Goal: Information Seeking & Learning: Learn about a topic

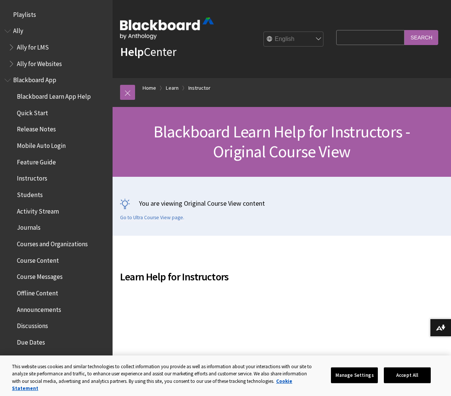
scroll to position [925, 0]
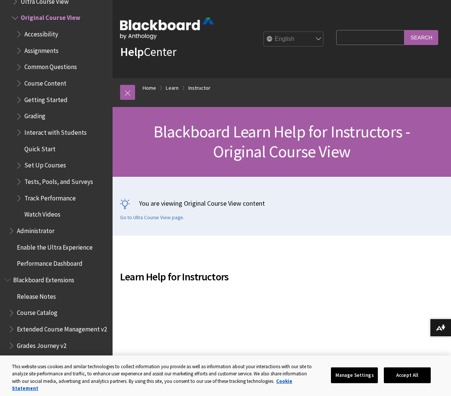
click at [366, 37] on input "Search Query" at bounding box center [370, 37] width 68 height 15
type input "time zone"
click at [405, 30] on input "Search" at bounding box center [422, 37] width 34 height 15
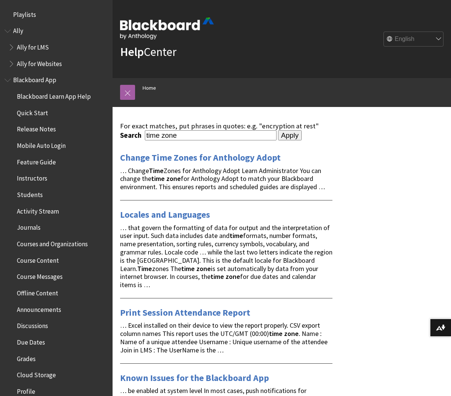
drag, startPoint x: 325, startPoint y: 277, endPoint x: 207, endPoint y: 236, distance: 124.9
click at [207, 236] on div "… that govern the formatting of data for output and the interpretation of user …" at bounding box center [226, 256] width 213 height 65
click at [207, 236] on span "… that govern the formatting of data for output and the interpretation of user …" at bounding box center [226, 256] width 213 height 66
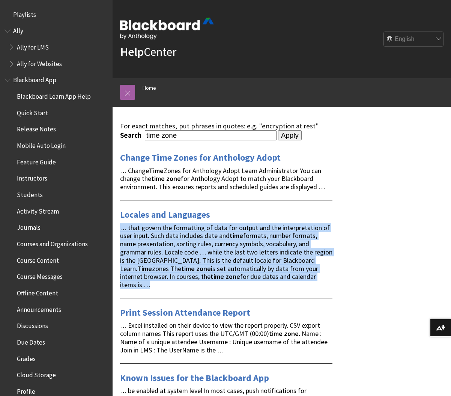
click at [207, 236] on span "… that govern the formatting of data for output and the interpretation of user …" at bounding box center [226, 256] width 213 height 66
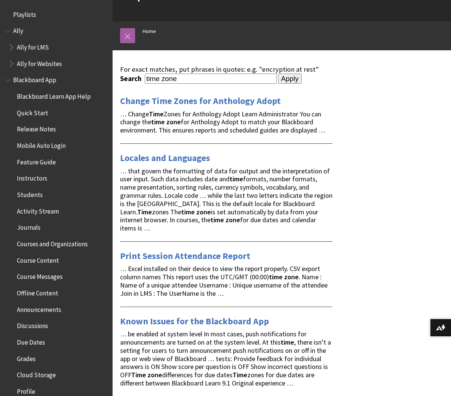
scroll to position [61, 0]
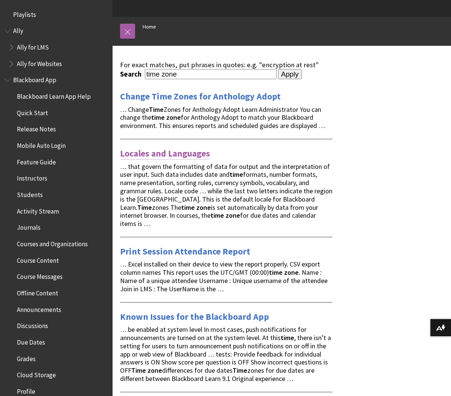
click at [170, 150] on link "Locales and Languages" at bounding box center [165, 154] width 90 height 12
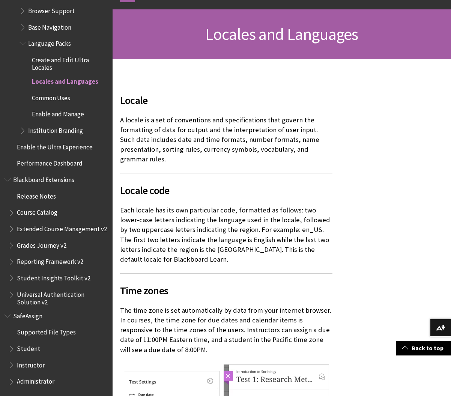
scroll to position [99, 0]
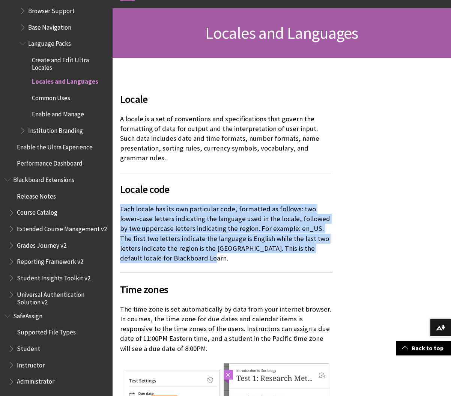
drag, startPoint x: 234, startPoint y: 260, endPoint x: 116, endPoint y: 208, distance: 127.9
click at [116, 208] on div "Locale A locale is a set of conventions and specifications that govern the form…" at bounding box center [227, 274] width 228 height 433
drag, startPoint x: 116, startPoint y: 208, endPoint x: 191, endPoint y: 258, distance: 89.6
click at [191, 258] on div "Locale A locale is a set of conventions and specifications that govern the form…" at bounding box center [227, 274] width 228 height 433
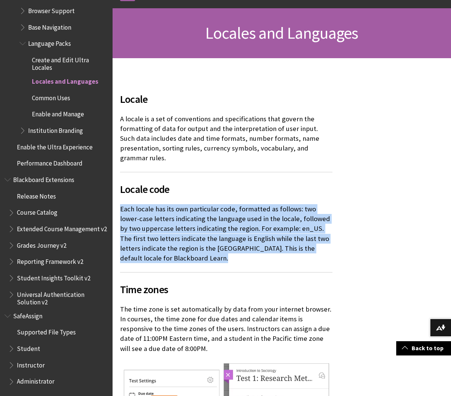
click at [191, 258] on p "Each locale has its own particular code, formatted as follows: two lower-case l…" at bounding box center [226, 233] width 213 height 59
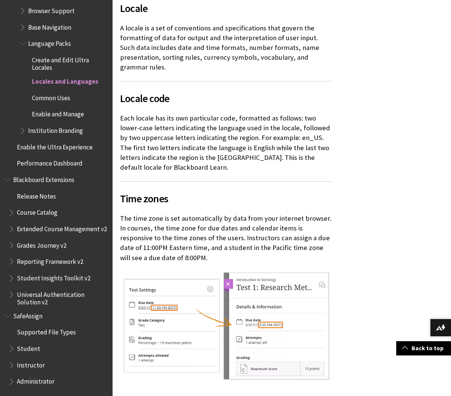
scroll to position [190, 0]
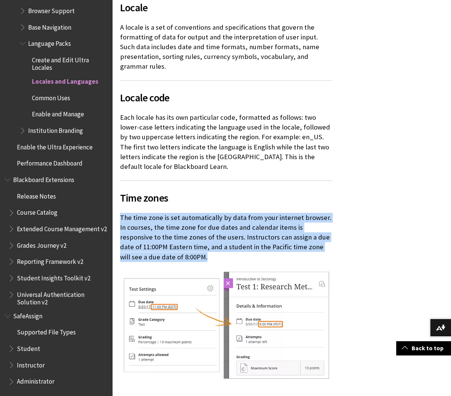
drag, startPoint x: 119, startPoint y: 217, endPoint x: 175, endPoint y: 261, distance: 71.4
click at [175, 261] on div "Locale A locale is a set of conventions and specifications that govern the form…" at bounding box center [227, 183] width 228 height 433
click at [175, 261] on p "The time zone is set automatically by data from your internet browser. In cours…" at bounding box center [226, 237] width 213 height 49
drag, startPoint x: 175, startPoint y: 261, endPoint x: 121, endPoint y: 220, distance: 68.3
click at [121, 220] on p "The time zone is set automatically by data from your internet browser. In cours…" at bounding box center [226, 237] width 213 height 49
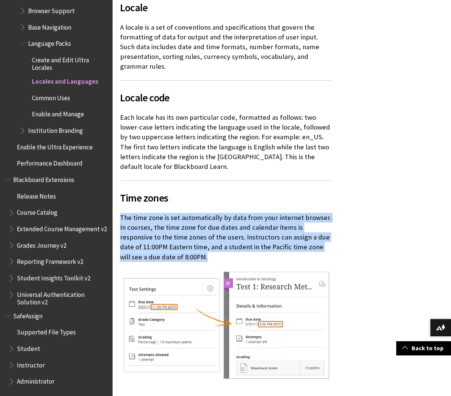
click at [121, 220] on p "The time zone is set automatically by data from your internet browser. In cours…" at bounding box center [226, 237] width 213 height 49
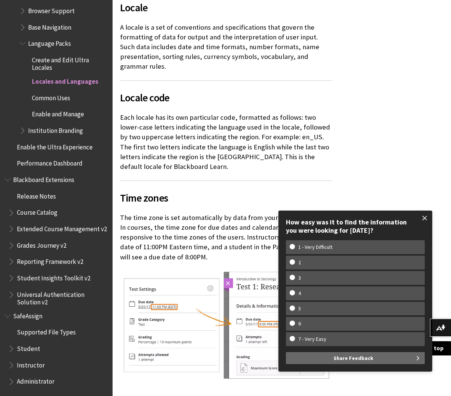
click at [429, 216] on span at bounding box center [425, 218] width 16 height 16
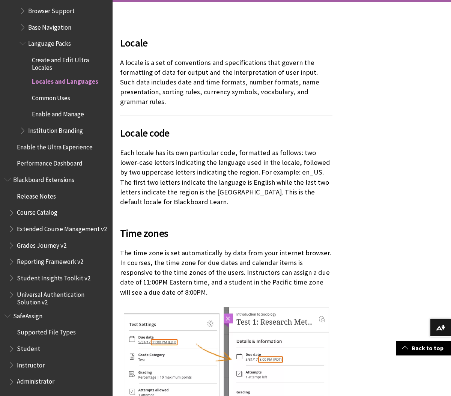
scroll to position [0, 0]
